Goal: Communication & Community: Answer question/provide support

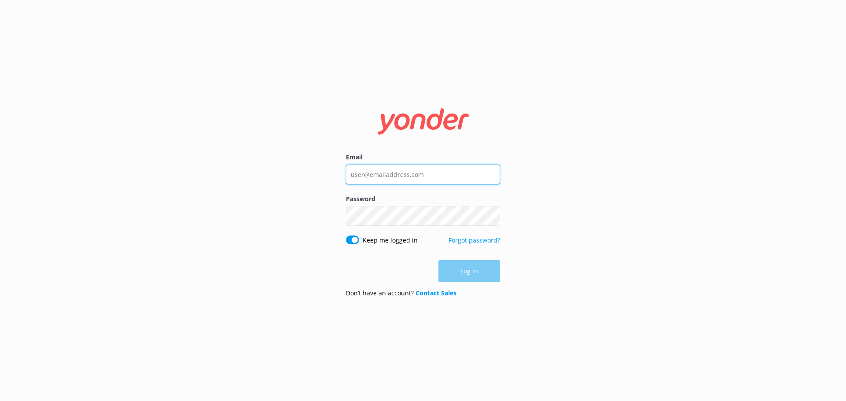
type input "[EMAIL_ADDRESS][DOMAIN_NAME]"
click at [479, 270] on div "Log in" at bounding box center [423, 271] width 154 height 22
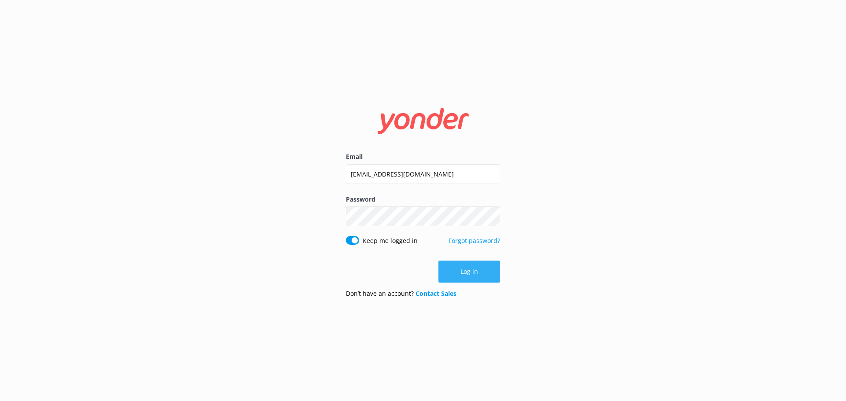
click at [481, 272] on button "Log in" at bounding box center [469, 272] width 62 height 22
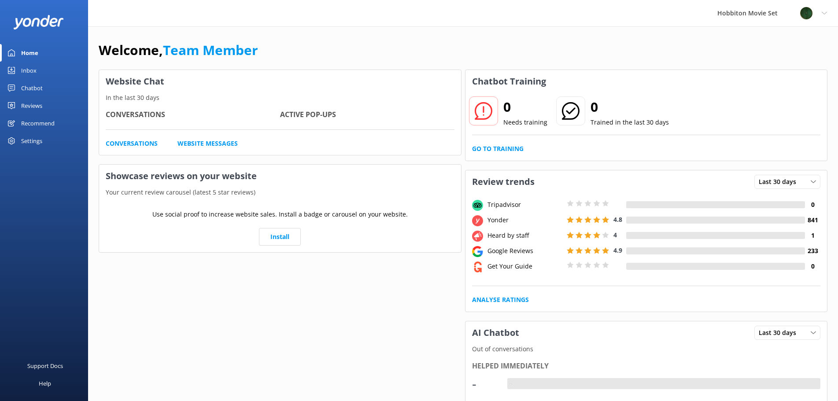
click at [32, 69] on div "Inbox" at bounding box center [28, 71] width 15 height 18
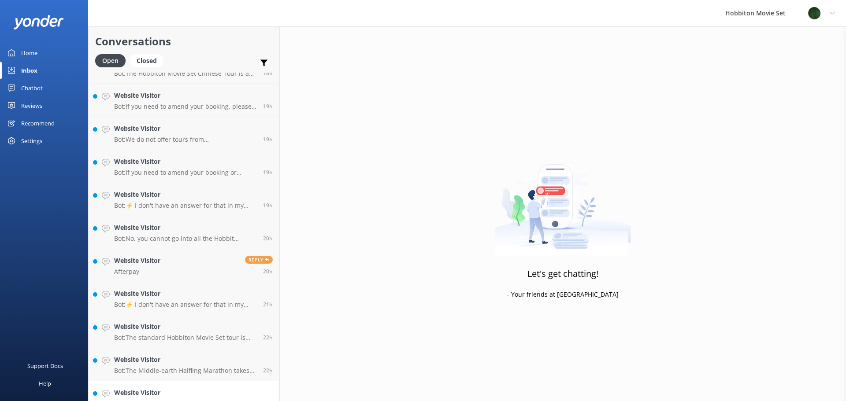
scroll to position [1521, 0]
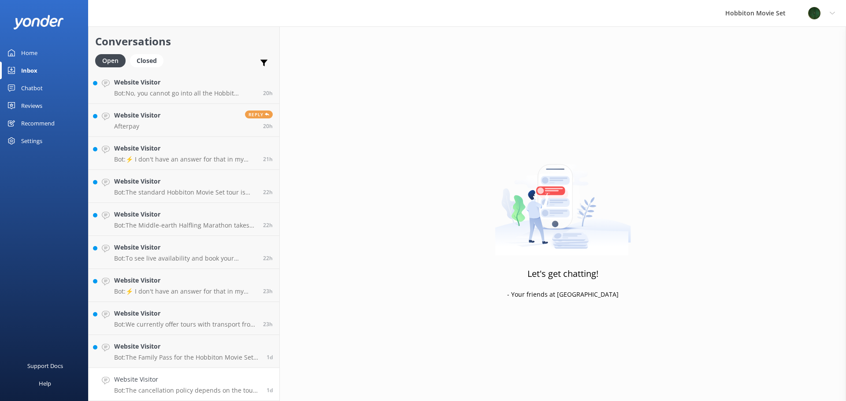
click at [207, 384] on h4 "Website Visitor" at bounding box center [187, 380] width 146 height 10
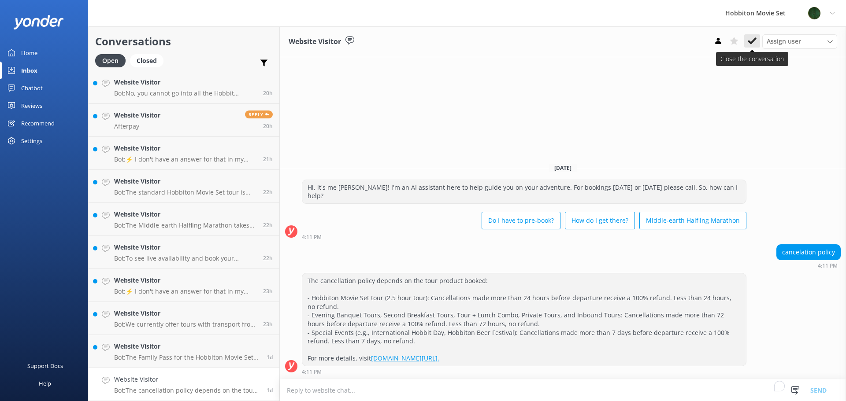
click at [746, 43] on button at bounding box center [752, 40] width 16 height 13
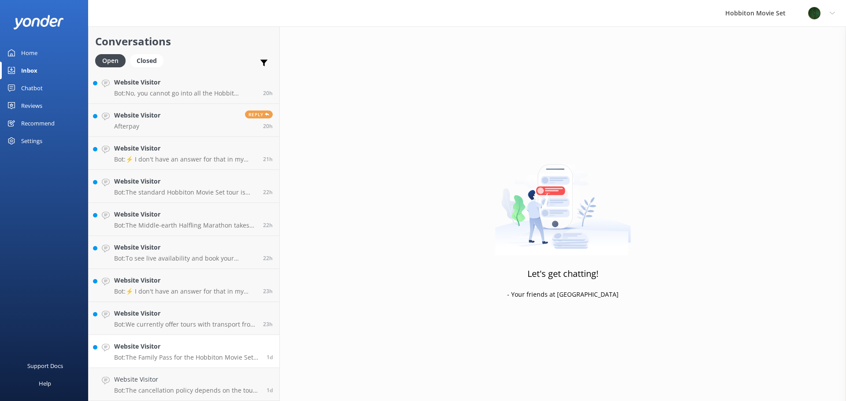
click at [191, 356] on p "Bot: The Family Pass for the Hobbiton Movie Set tour is available for direct bo…" at bounding box center [187, 358] width 146 height 8
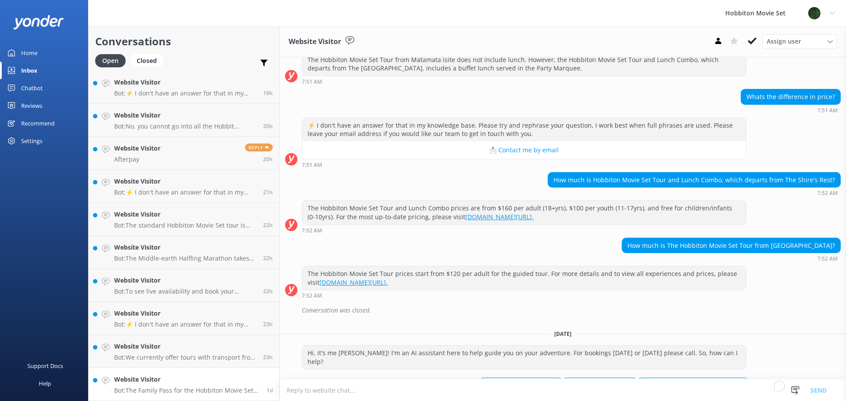
scroll to position [202, 0]
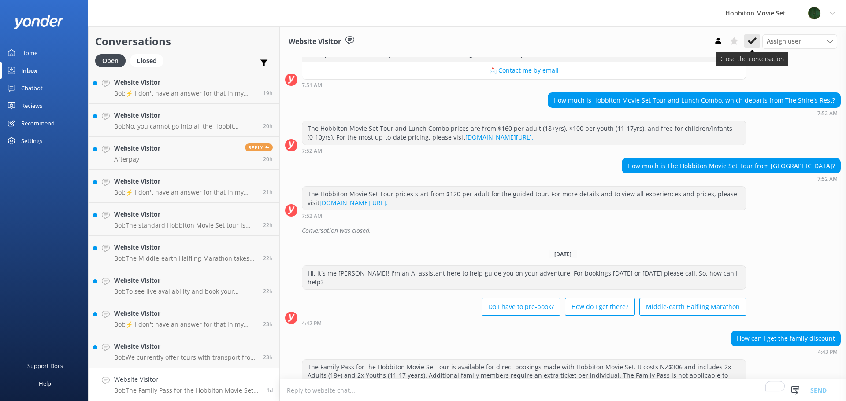
click at [746, 39] on button at bounding box center [752, 40] width 16 height 13
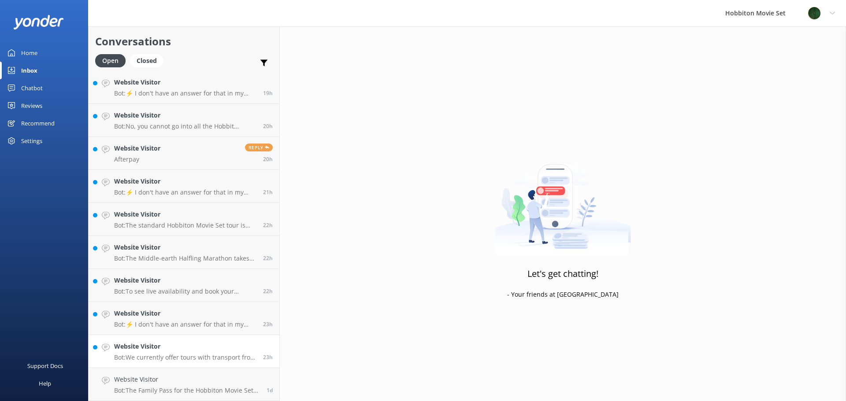
scroll to position [1455, 0]
click at [174, 388] on p "Bot: We currently offer tours with transport from The Shire's Rest and Matamata…" at bounding box center [185, 391] width 142 height 8
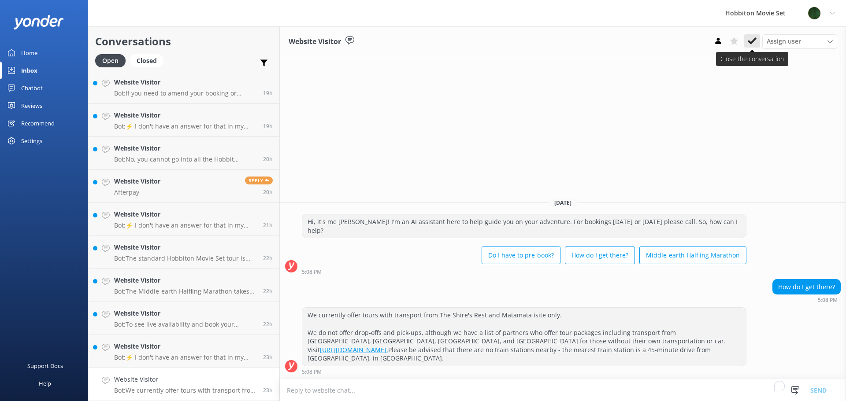
click at [747, 45] on icon at bounding box center [751, 41] width 9 height 9
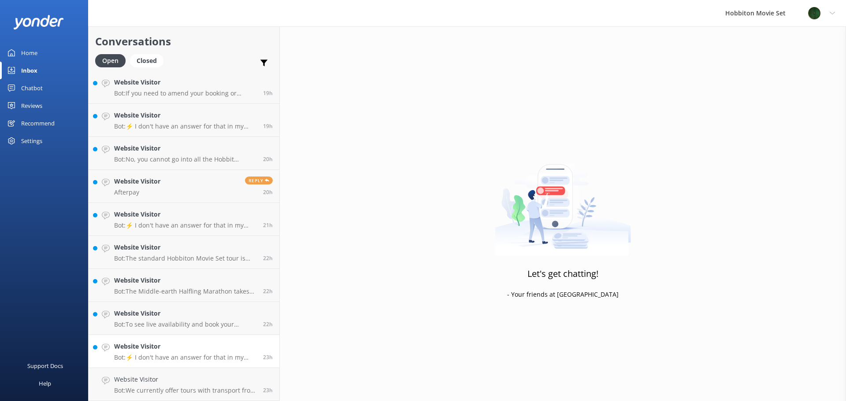
scroll to position [1422, 0]
click at [177, 368] on link "Website Visitor Bot: ⚡ I don't have an answer for that in my knowledge base. Pl…" at bounding box center [184, 384] width 191 height 33
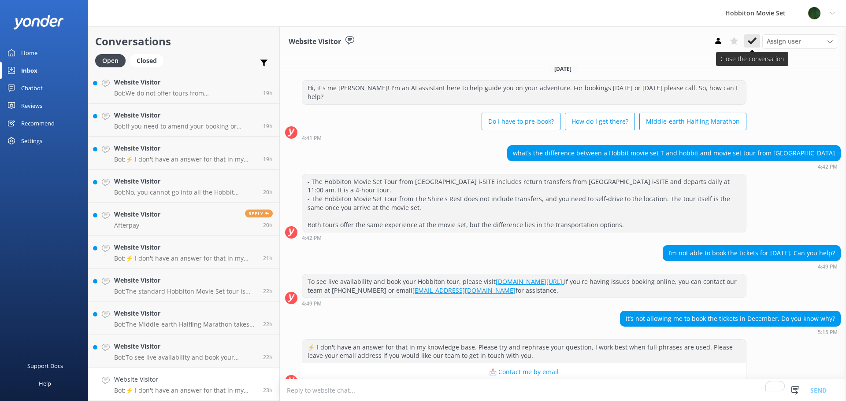
click at [755, 39] on use at bounding box center [751, 40] width 9 height 7
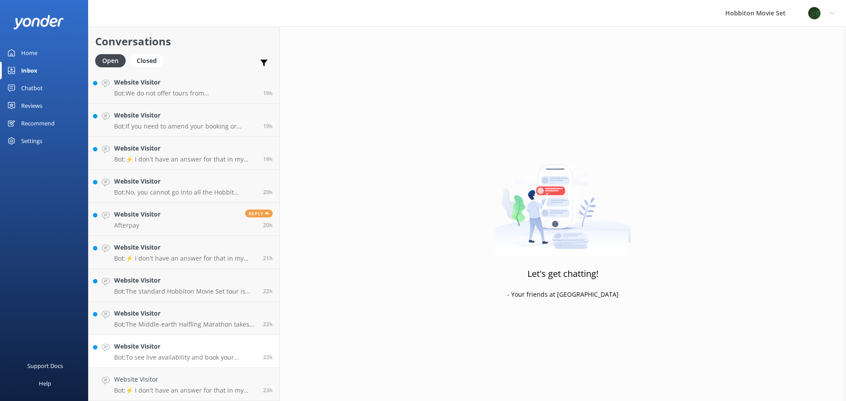
scroll to position [1389, 0]
click at [196, 370] on link "Website Visitor Bot: To see live availability and book your Hobbiton tour, plea…" at bounding box center [184, 384] width 191 height 33
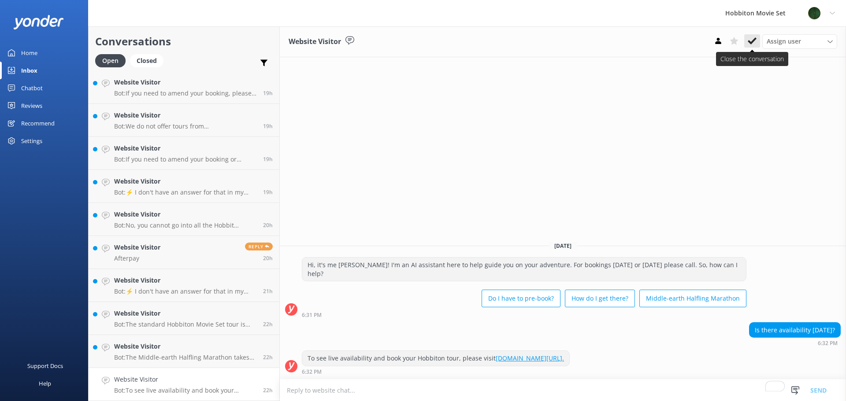
click at [753, 39] on icon at bounding box center [751, 41] width 9 height 9
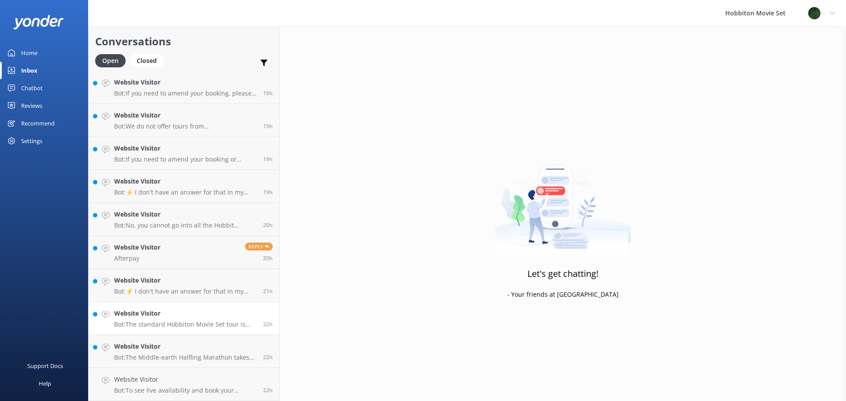
scroll to position [1356, 0]
click at [209, 378] on h4 "Website Visitor" at bounding box center [185, 380] width 142 height 10
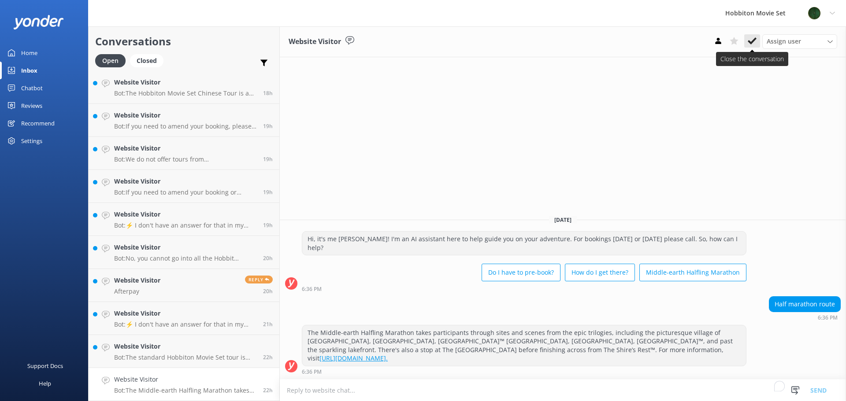
click at [750, 47] on button at bounding box center [752, 40] width 16 height 13
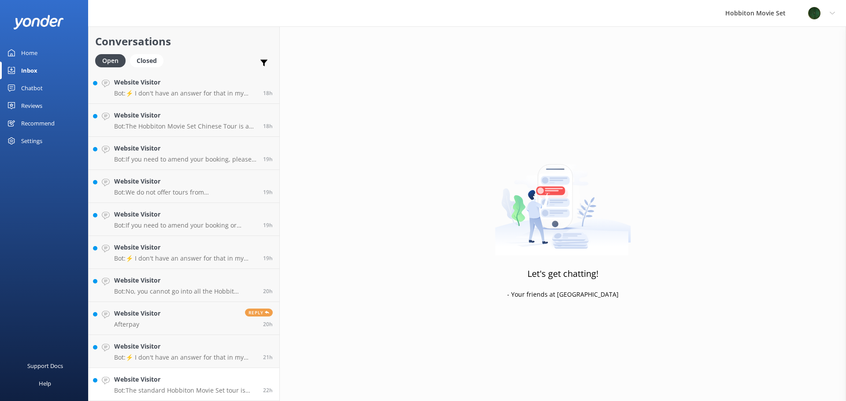
scroll to position [1323, 0]
click at [192, 382] on h4 "Website Visitor" at bounding box center [185, 380] width 142 height 10
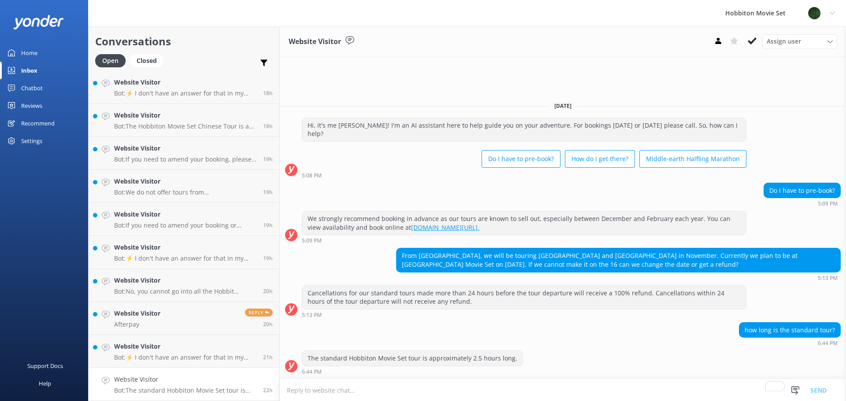
click at [754, 34] on div "Website Visitor Assign user [PERSON_NAME] Team Member [PERSON_NAME] Mikayla [PE…" at bounding box center [563, 41] width 566 height 31
click at [752, 41] on use at bounding box center [751, 40] width 9 height 7
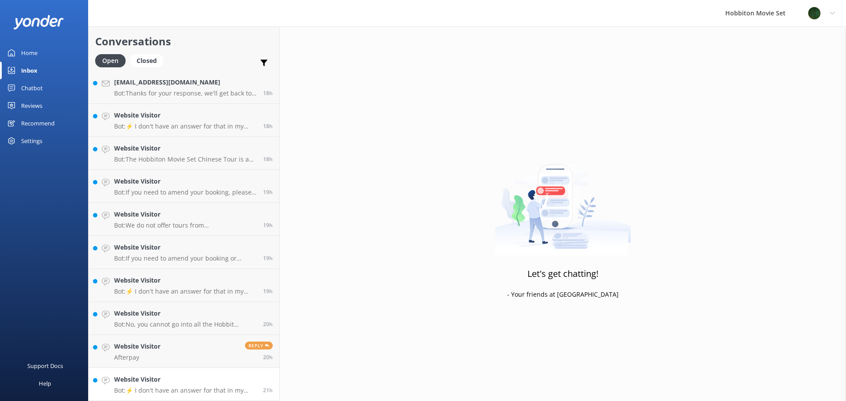
scroll to position [1290, 0]
click at [207, 380] on h4 "Website Visitor" at bounding box center [185, 380] width 142 height 10
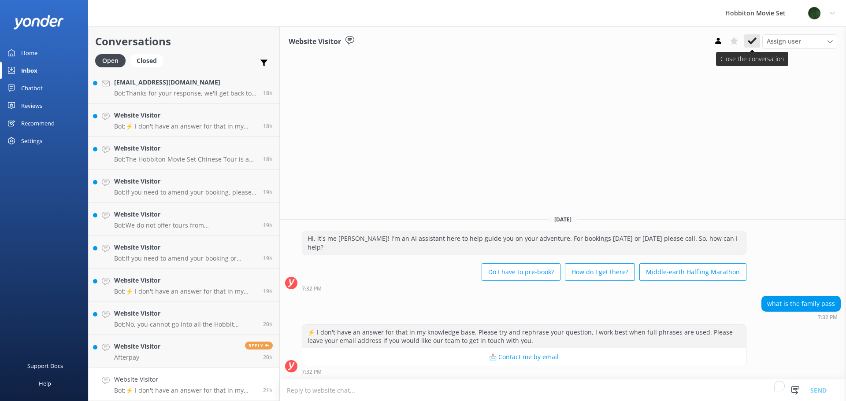
click at [753, 38] on icon at bounding box center [751, 41] width 9 height 9
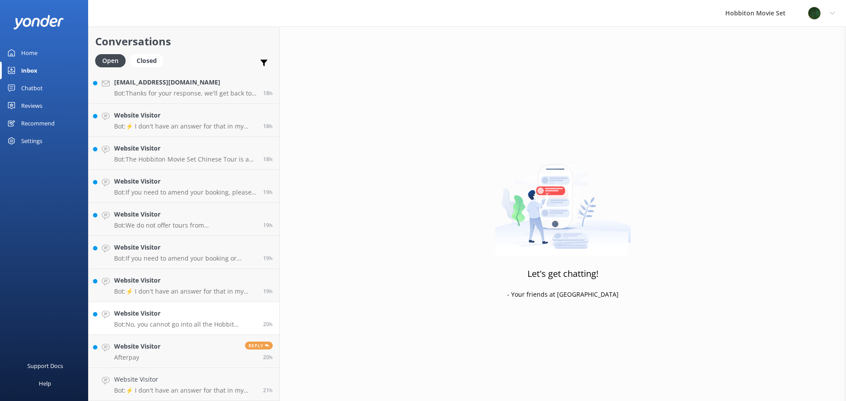
scroll to position [1257, 0]
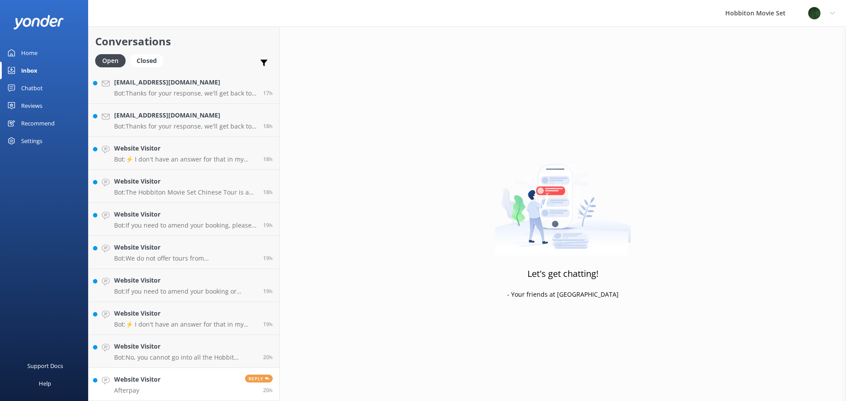
click at [184, 375] on link "Website Visitor Afterpay Reply 20h" at bounding box center [184, 384] width 191 height 33
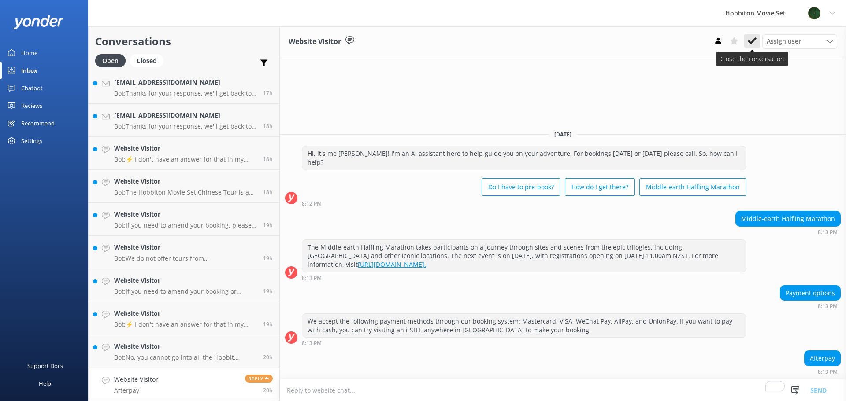
click at [750, 45] on icon at bounding box center [751, 41] width 9 height 9
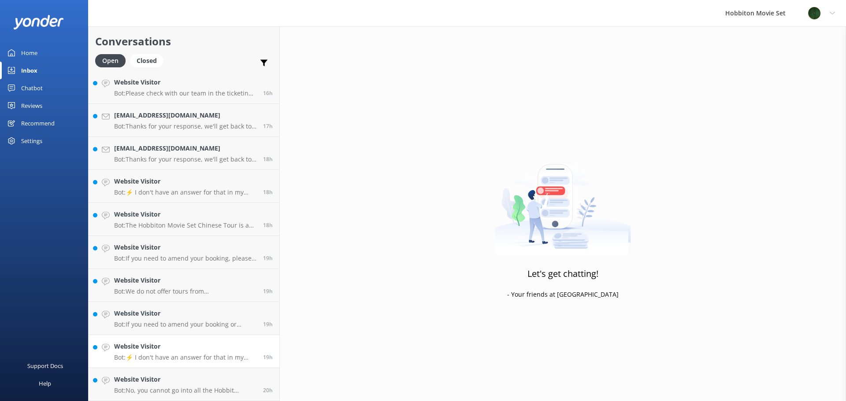
scroll to position [1224, 0]
click at [188, 377] on h4 "Website Visitor" at bounding box center [185, 380] width 142 height 10
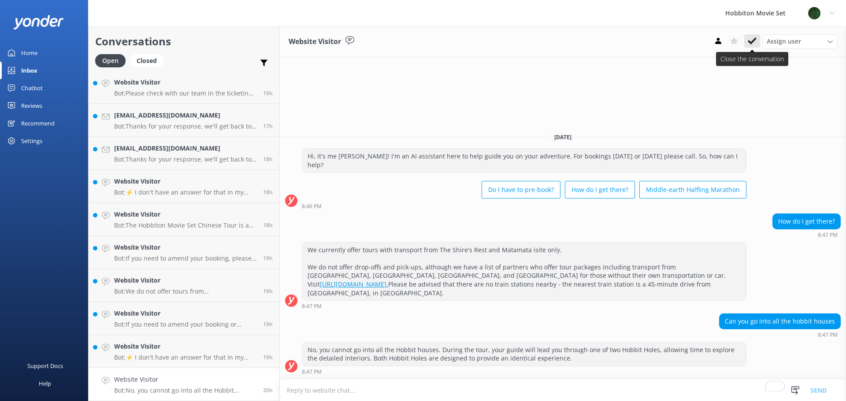
click at [754, 37] on icon at bounding box center [751, 41] width 9 height 9
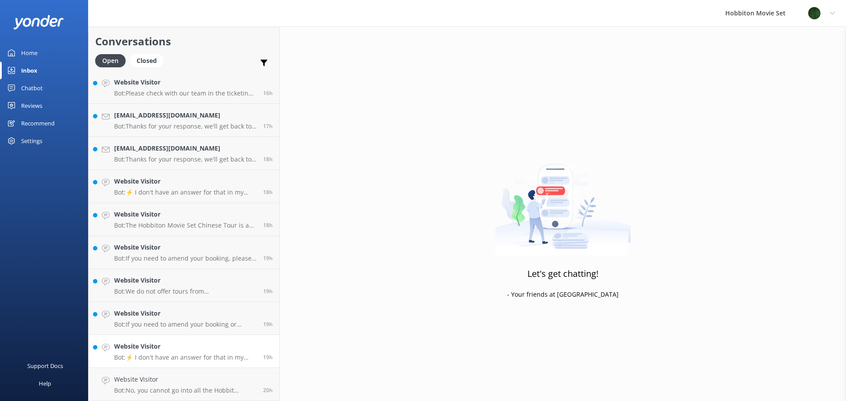
scroll to position [1191, 0]
click at [204, 376] on h4 "Website Visitor" at bounding box center [185, 380] width 142 height 10
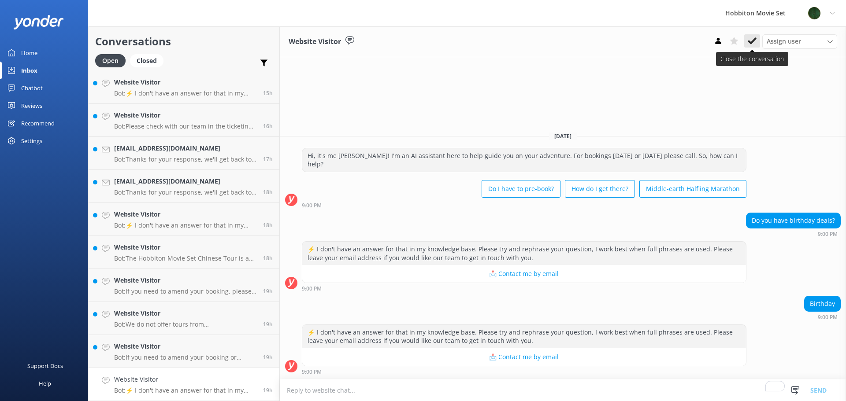
click at [746, 45] on button at bounding box center [752, 40] width 16 height 13
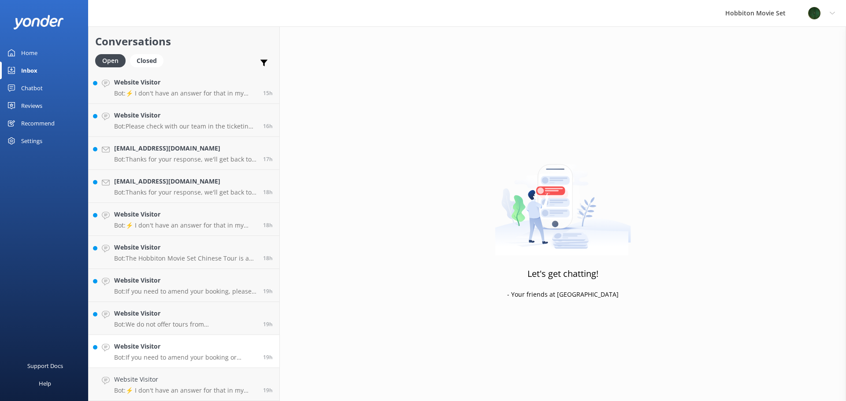
scroll to position [1158, 0]
click at [179, 380] on h4 "Website Visitor" at bounding box center [185, 380] width 142 height 10
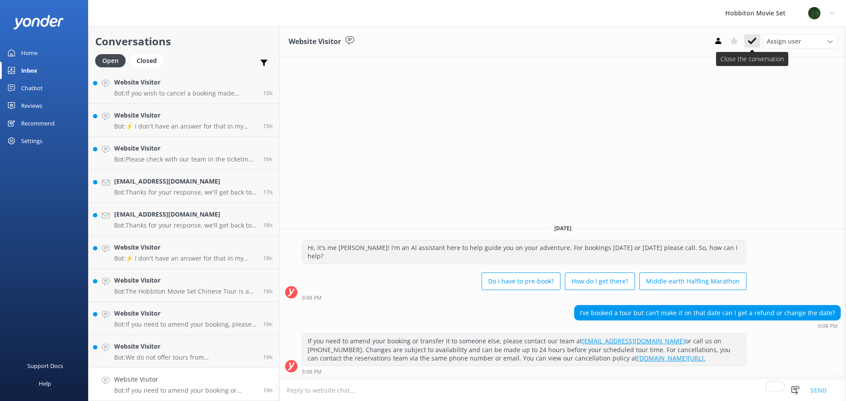
click at [753, 43] on icon at bounding box center [751, 41] width 9 height 9
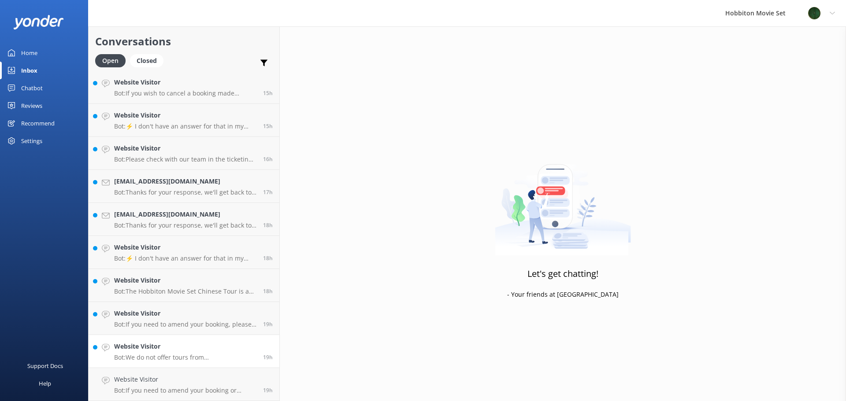
scroll to position [1125, 0]
click at [177, 375] on h4 "Website Visitor" at bounding box center [185, 380] width 142 height 10
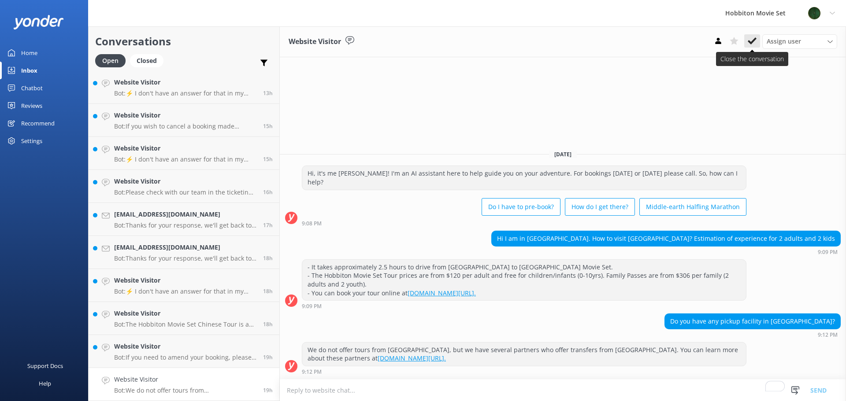
click at [756, 42] on icon at bounding box center [751, 41] width 9 height 9
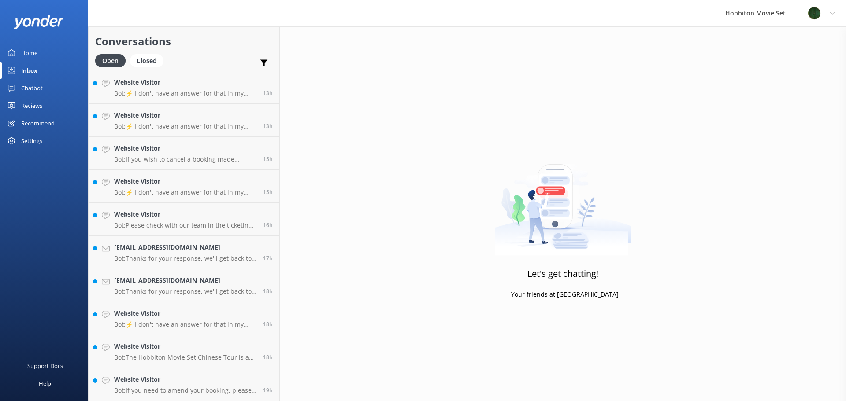
scroll to position [1092, 0]
click at [190, 380] on h4 "Website Visitor" at bounding box center [185, 380] width 142 height 10
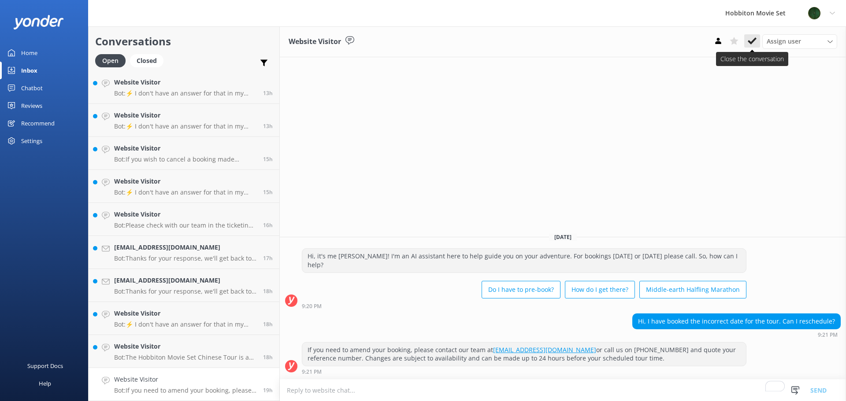
click at [749, 41] on use at bounding box center [751, 40] width 9 height 7
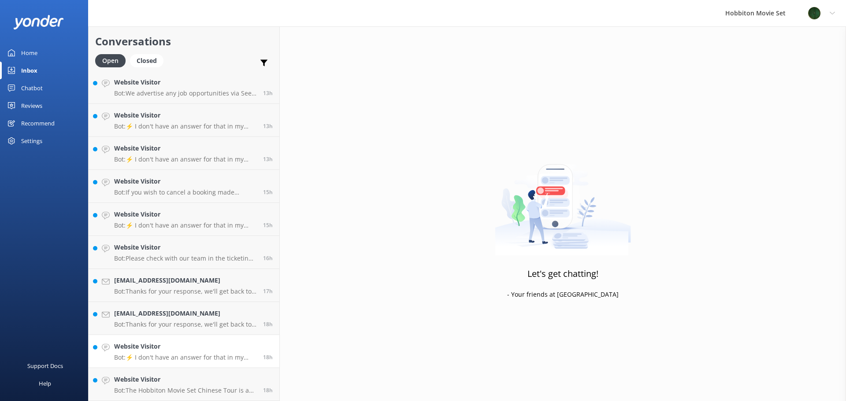
scroll to position [1059, 0]
click at [205, 382] on h4 "Website Visitor" at bounding box center [185, 380] width 142 height 10
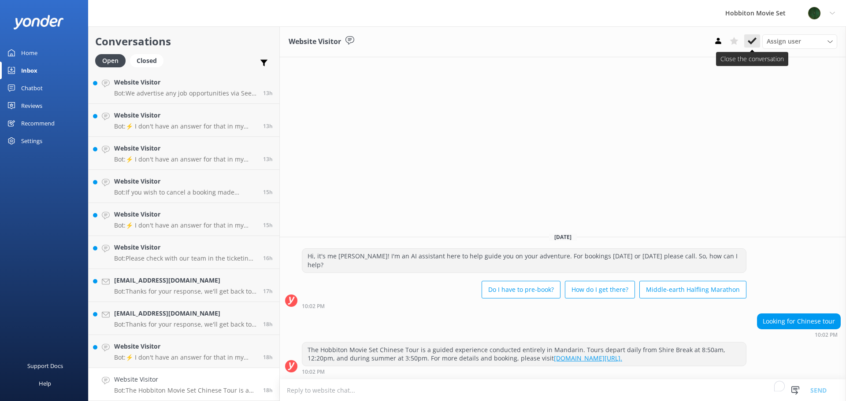
click at [755, 43] on icon at bounding box center [751, 41] width 9 height 9
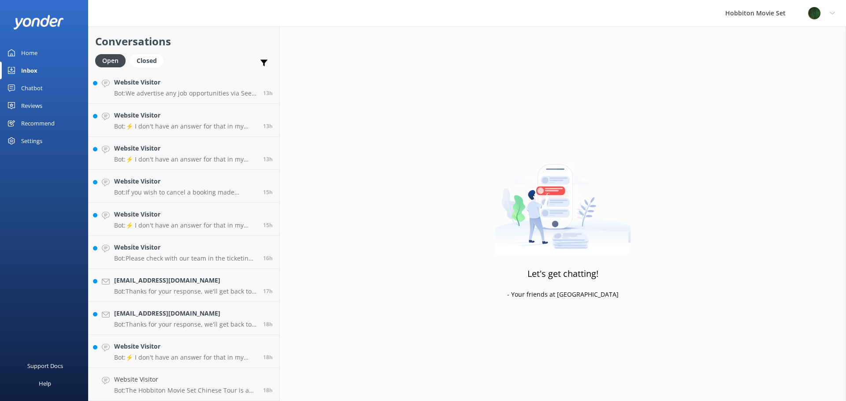
scroll to position [1026, 0]
click at [200, 394] on p "Bot: ⚡ I don't have an answer for that in my knowledge base. Please try and rep…" at bounding box center [185, 391] width 142 height 8
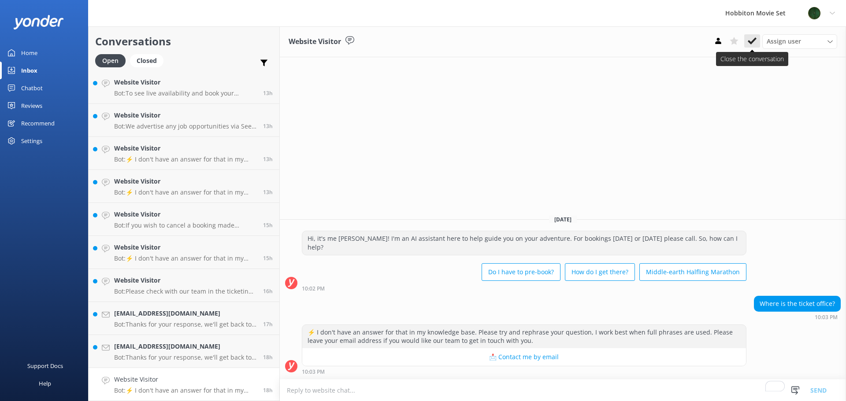
click at [749, 42] on use at bounding box center [751, 40] width 9 height 7
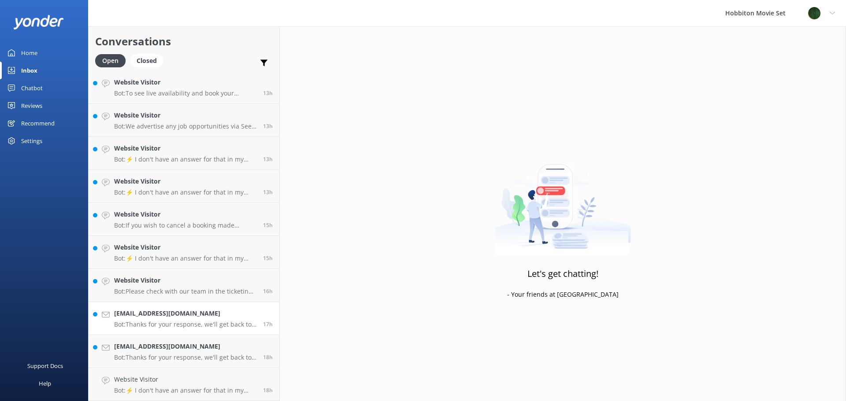
scroll to position [993, 0]
click at [200, 384] on h4 "[EMAIL_ADDRESS][DOMAIN_NAME]" at bounding box center [185, 380] width 142 height 10
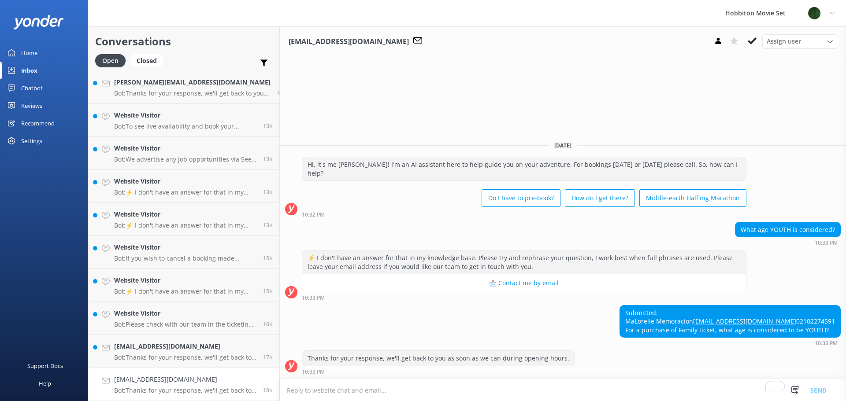
drag, startPoint x: 739, startPoint y: 313, endPoint x: 638, endPoint y: 313, distance: 100.9
click at [638, 313] on div "Submitted: MaLorelie Memoracion [EMAIL_ADDRESS][DOMAIN_NAME] 02102274591 For a …" at bounding box center [730, 322] width 220 height 32
copy link "[EMAIL_ADDRESS][DOMAIN_NAME]"
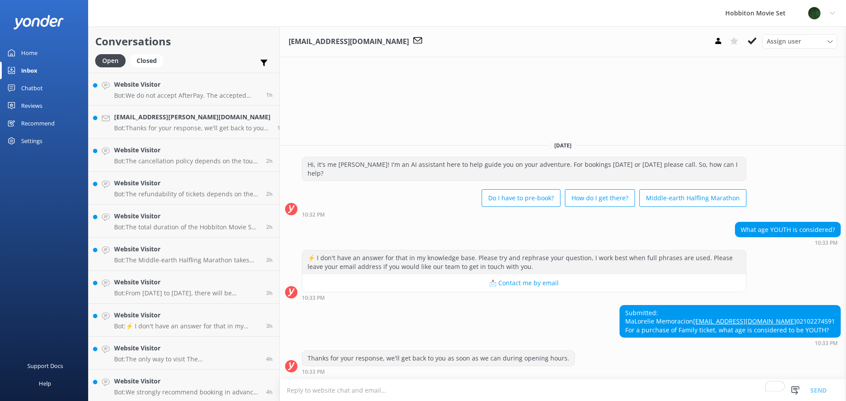
scroll to position [993, 0]
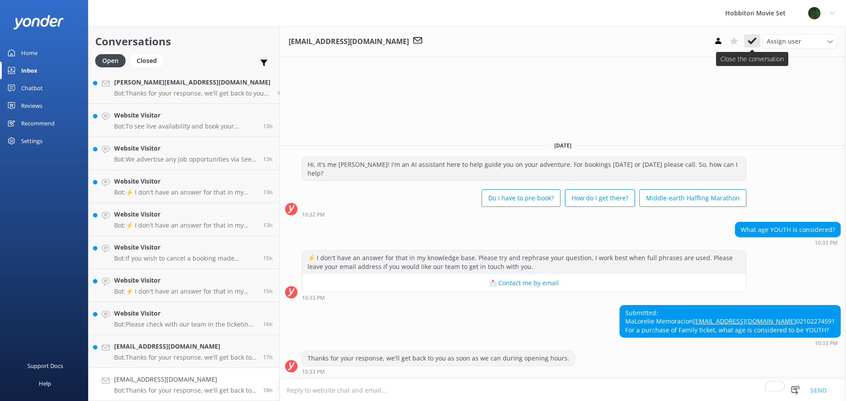
click at [751, 42] on use at bounding box center [751, 40] width 9 height 7
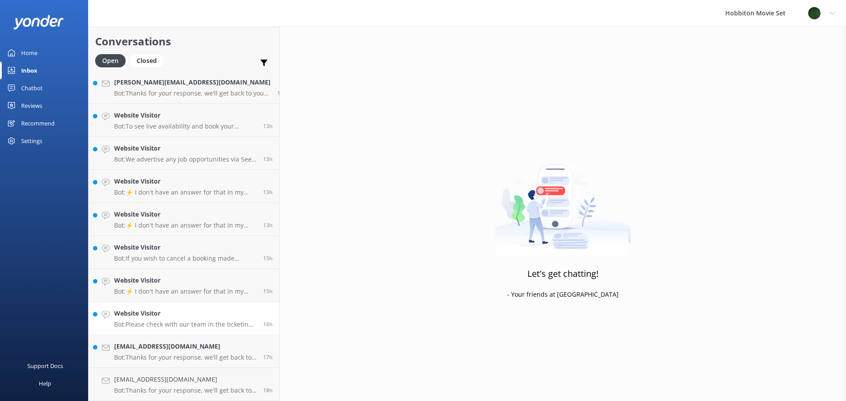
scroll to position [960, 0]
click at [192, 386] on div "bwinder@wetafx.co.nz Bot: Thanks for your response, we'll get back to you as so…" at bounding box center [185, 384] width 142 height 19
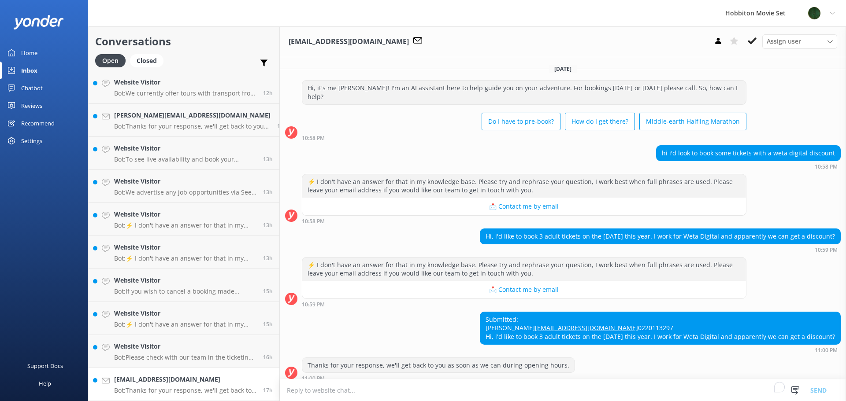
scroll to position [15, 0]
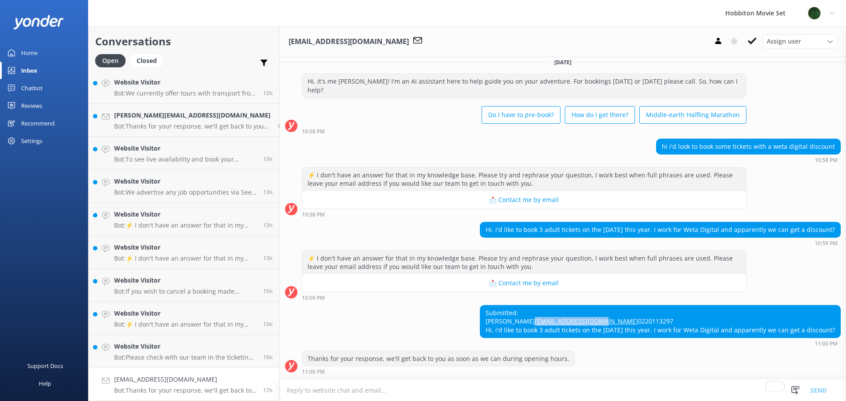
drag, startPoint x: 528, startPoint y: 310, endPoint x: 457, endPoint y: 313, distance: 71.4
click at [480, 313] on div "Submitted: Blake Winder bwinder@wetafx.co.nz 0220113297 Hi, i'd like to book 3 …" at bounding box center [660, 322] width 360 height 32
copy link "[EMAIL_ADDRESS][DOMAIN_NAME]"
click at [753, 41] on use at bounding box center [751, 40] width 9 height 7
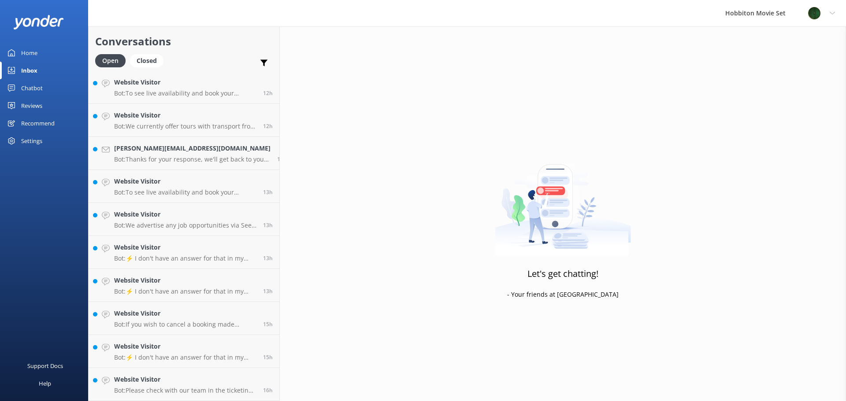
scroll to position [927, 0]
click at [188, 381] on h4 "Website Visitor" at bounding box center [185, 380] width 142 height 10
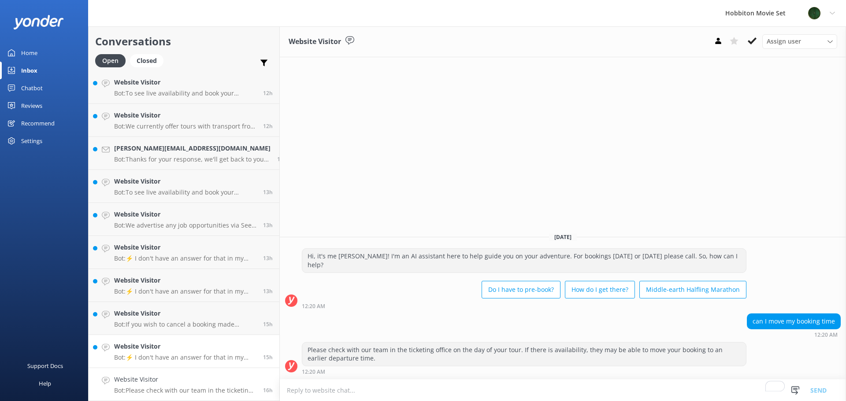
click at [199, 357] on p "Bot: ⚡ I don't have an answer for that in my knowledge base. Please try and rep…" at bounding box center [185, 358] width 142 height 8
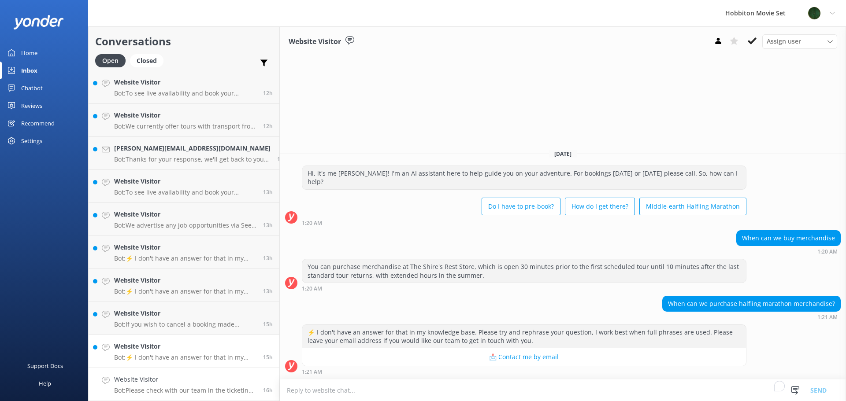
click at [205, 375] on h4 "Website Visitor" at bounding box center [185, 380] width 142 height 10
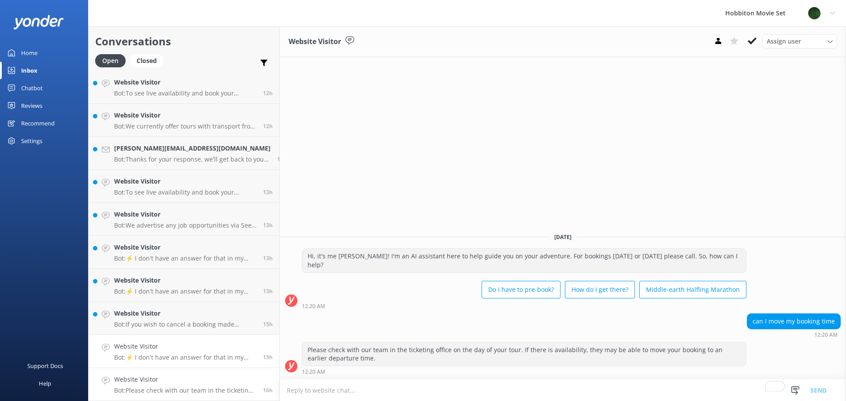
click at [196, 345] on h4 "Website Visitor" at bounding box center [185, 347] width 142 height 10
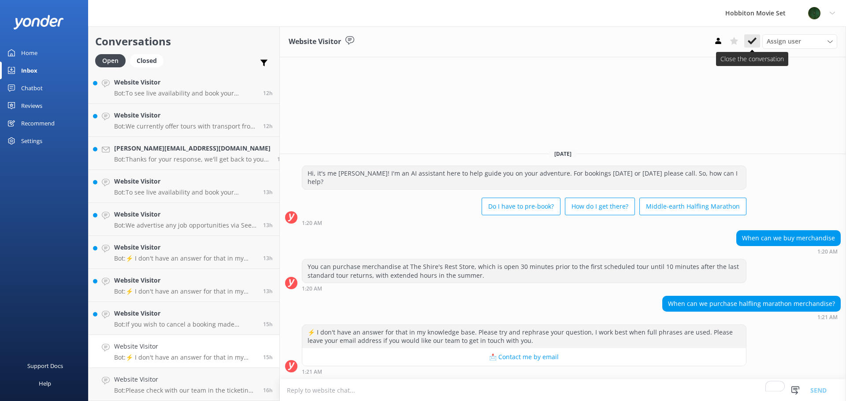
click at [751, 38] on icon at bounding box center [751, 41] width 9 height 9
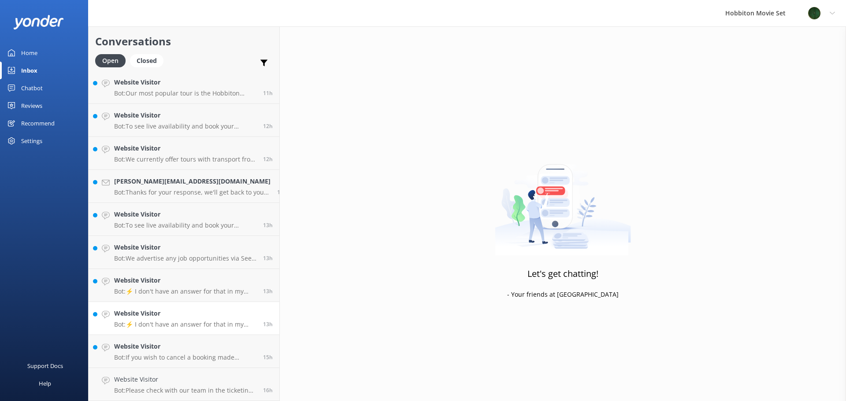
scroll to position [894, 0]
click at [191, 340] on link "Website Visitor Bot: If you wish to cancel a booking made directly with us, ple…" at bounding box center [184, 351] width 191 height 33
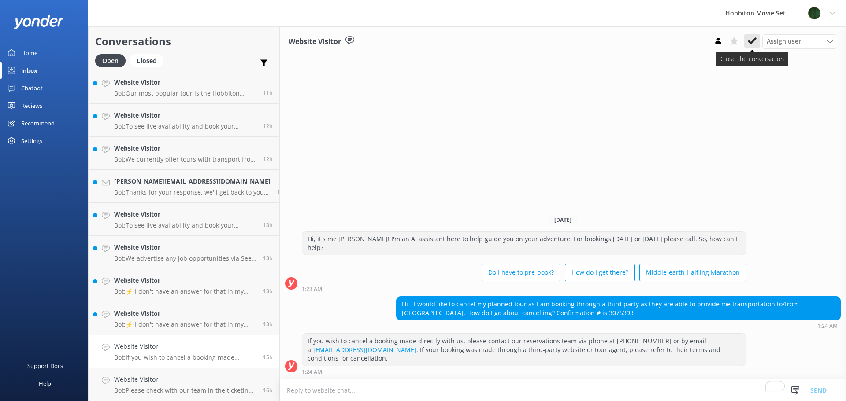
click at [754, 44] on icon at bounding box center [751, 41] width 9 height 9
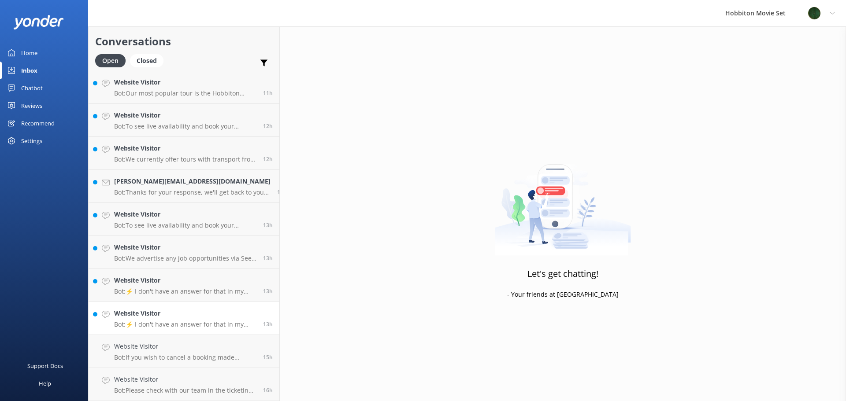
scroll to position [861, 0]
click at [185, 338] on link "Website Visitor Bot: ⚡ I don't have an answer for that in my knowledge base. Pl…" at bounding box center [184, 351] width 191 height 33
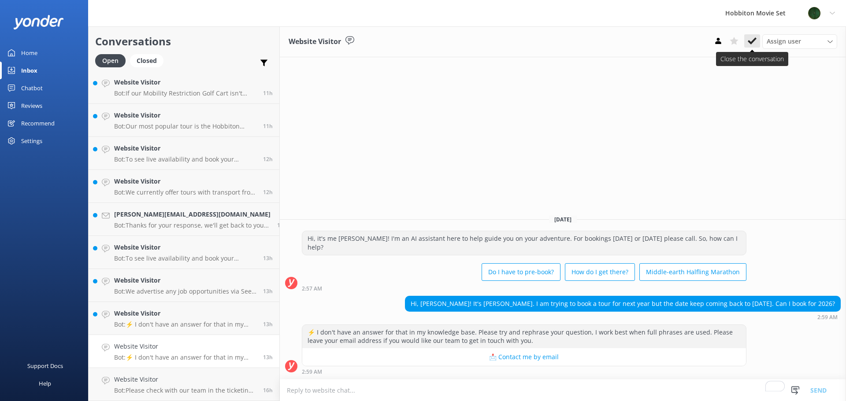
click at [750, 45] on icon at bounding box center [751, 41] width 9 height 9
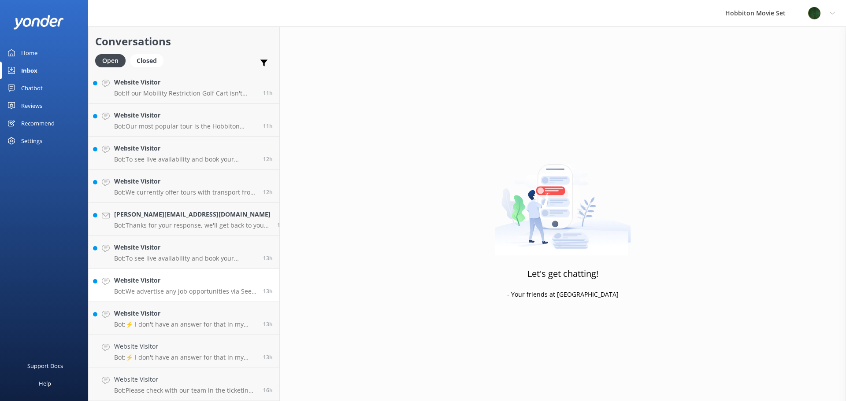
scroll to position [828, 0]
click at [167, 341] on link "Website Visitor Bot: ⚡ I don't have an answer for that in my knowledge base. Pl…" at bounding box center [184, 351] width 191 height 33
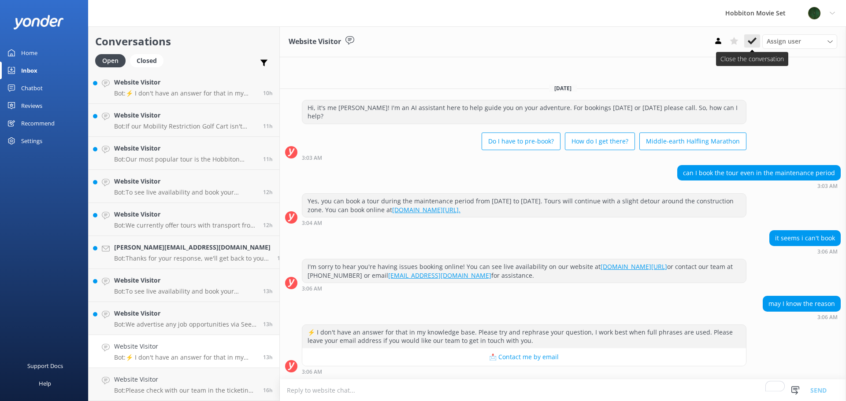
click at [750, 37] on icon at bounding box center [751, 41] width 9 height 9
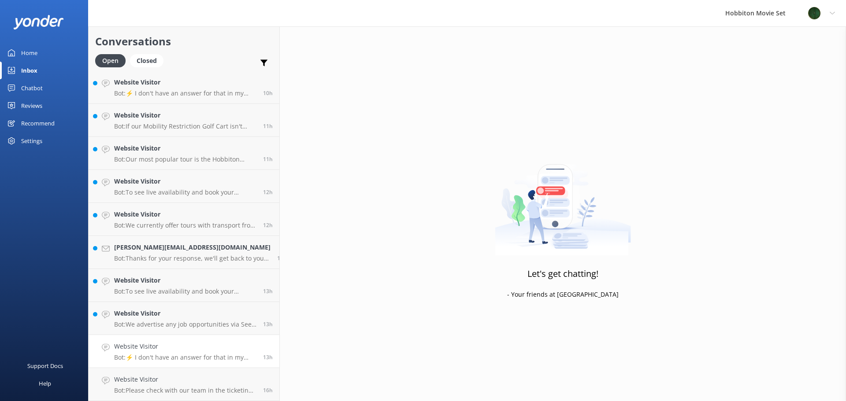
scroll to position [794, 0]
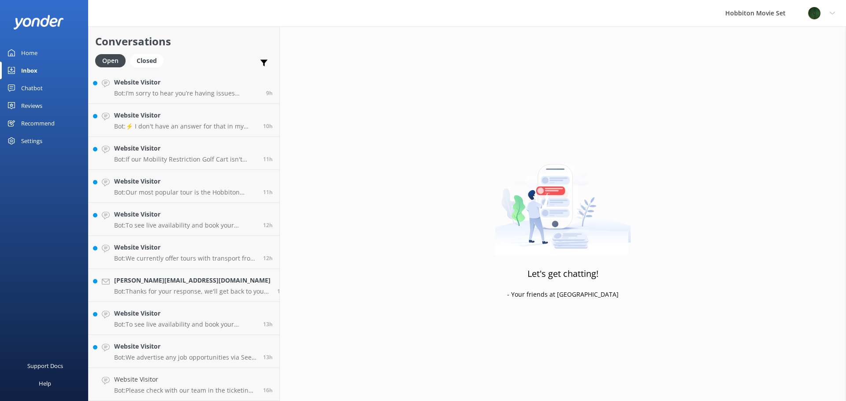
click at [180, 338] on link "Website Visitor Bot: We advertise any job opportunities via Seek. You can check…" at bounding box center [184, 351] width 191 height 33
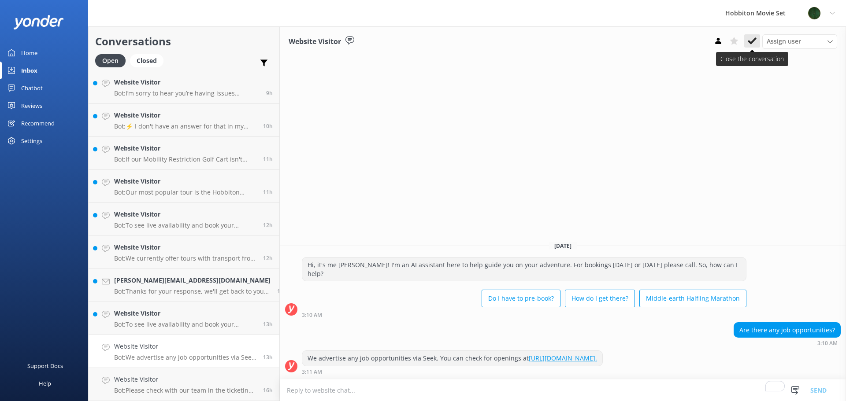
click at [749, 44] on icon at bounding box center [751, 41] width 9 height 9
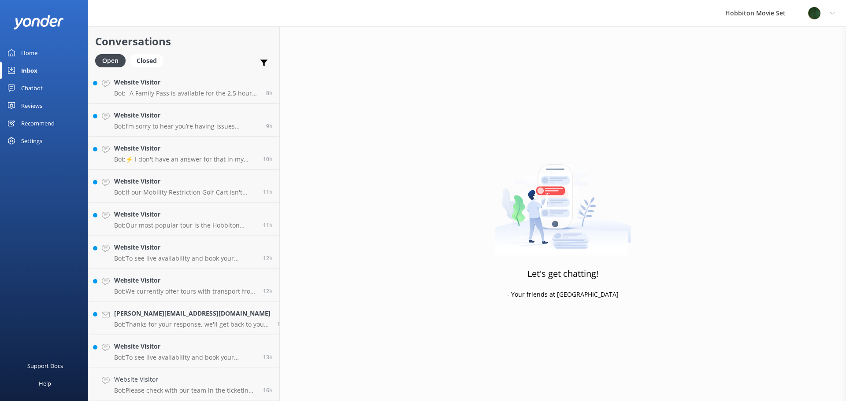
scroll to position [761, 0]
click at [198, 354] on p "Bot: To see live availability and book your Hobbiton tour, please visit www.hob…" at bounding box center [185, 358] width 142 height 8
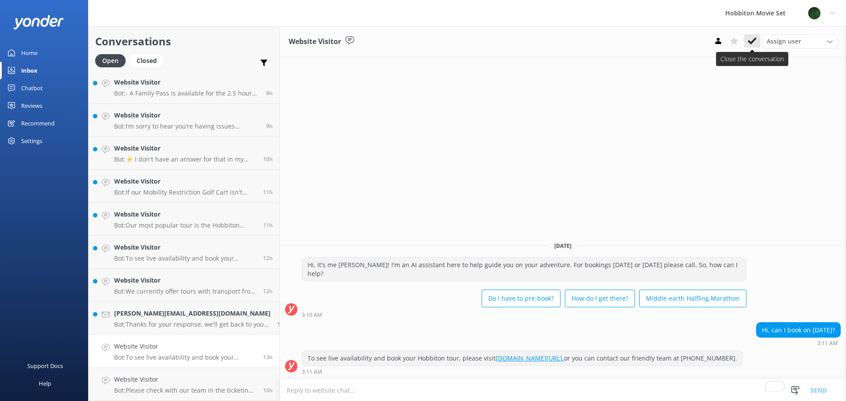
click at [758, 41] on button at bounding box center [752, 40] width 16 height 13
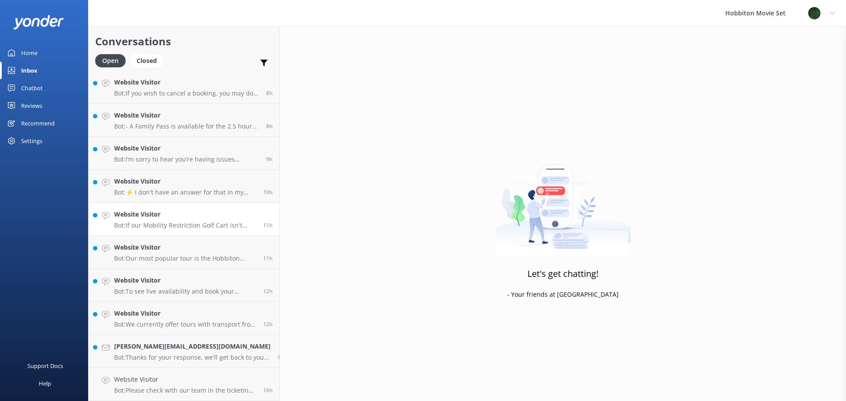
scroll to position [728, 0]
click at [185, 350] on h4 "[PERSON_NAME][EMAIL_ADDRESS][DOMAIN_NAME]" at bounding box center [192, 347] width 156 height 10
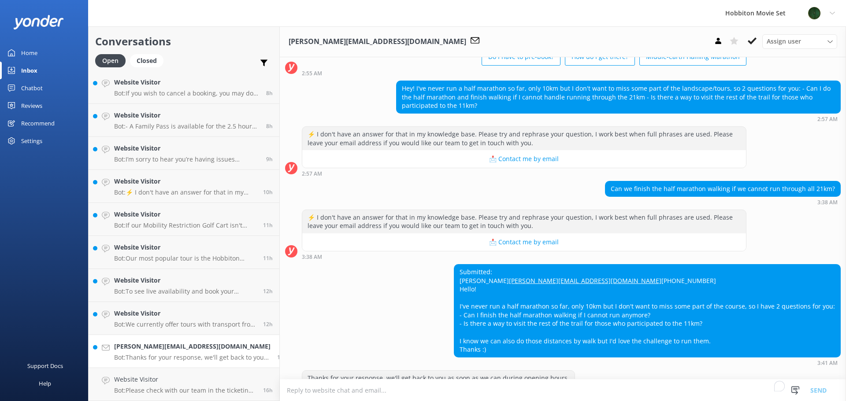
scroll to position [93, 0]
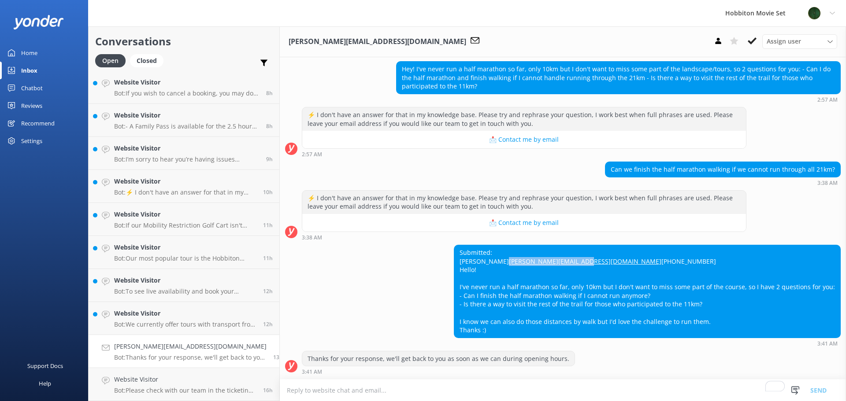
drag, startPoint x: 543, startPoint y: 251, endPoint x: 455, endPoint y: 255, distance: 88.1
click at [455, 255] on div "Submitted: Léonor Choux leonor.choux@hotmail.fr +15142170094 Hello! I've never …" at bounding box center [563, 296] width 566 height 102
copy link "[PERSON_NAME][EMAIL_ADDRESS][DOMAIN_NAME]"
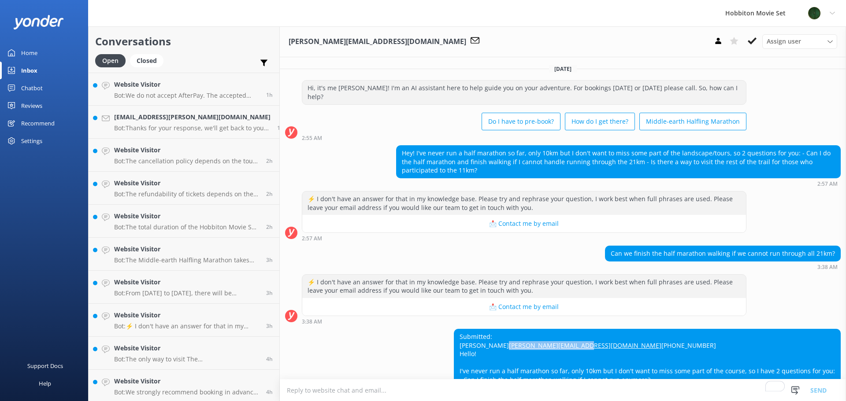
scroll to position [93, 0]
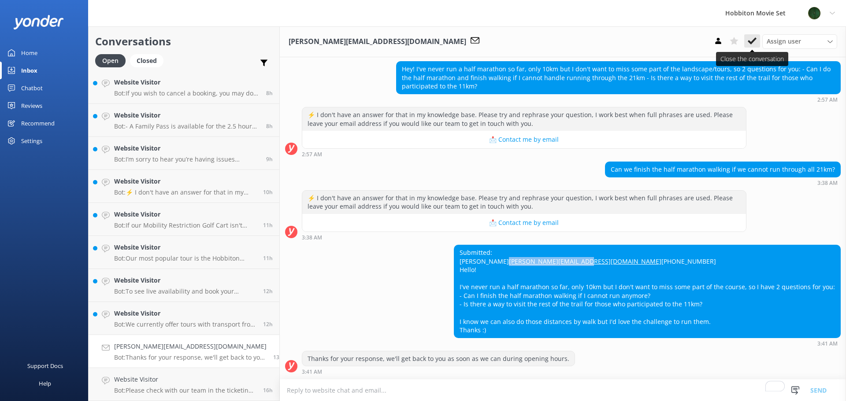
click at [749, 39] on icon at bounding box center [751, 41] width 9 height 9
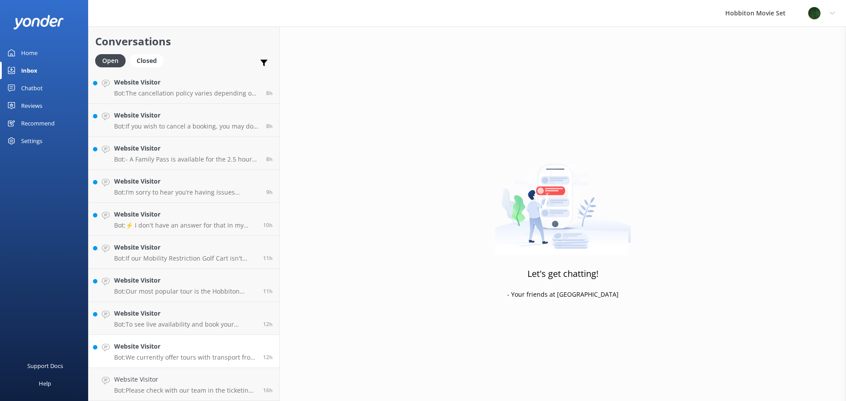
scroll to position [695, 0]
click at [193, 338] on link "Website Visitor Bot: We currently offer tours with transport from The Shire's R…" at bounding box center [184, 351] width 191 height 33
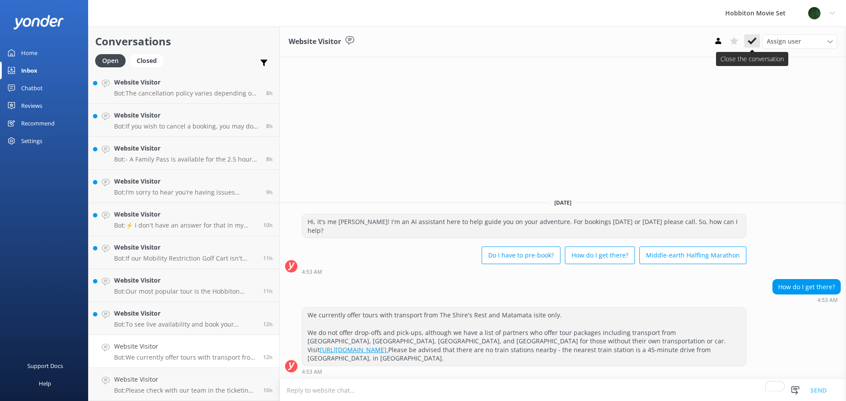
click at [758, 43] on button at bounding box center [752, 40] width 16 height 13
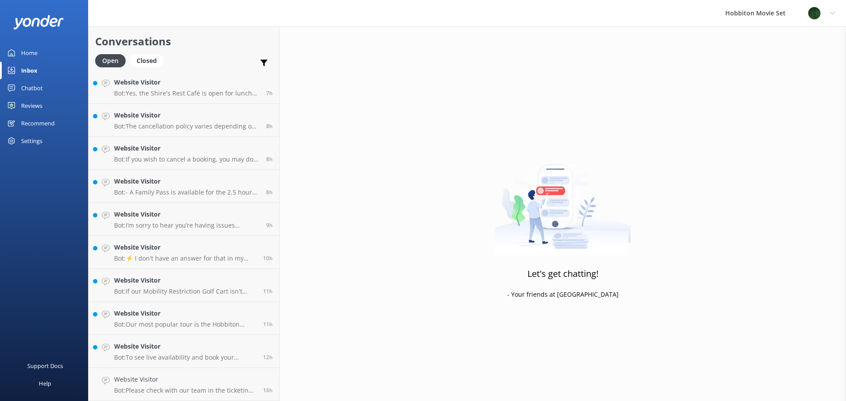
scroll to position [662, 0]
click at [195, 347] on h4 "Website Visitor" at bounding box center [185, 347] width 142 height 10
